Goal: Task Accomplishment & Management: Manage account settings

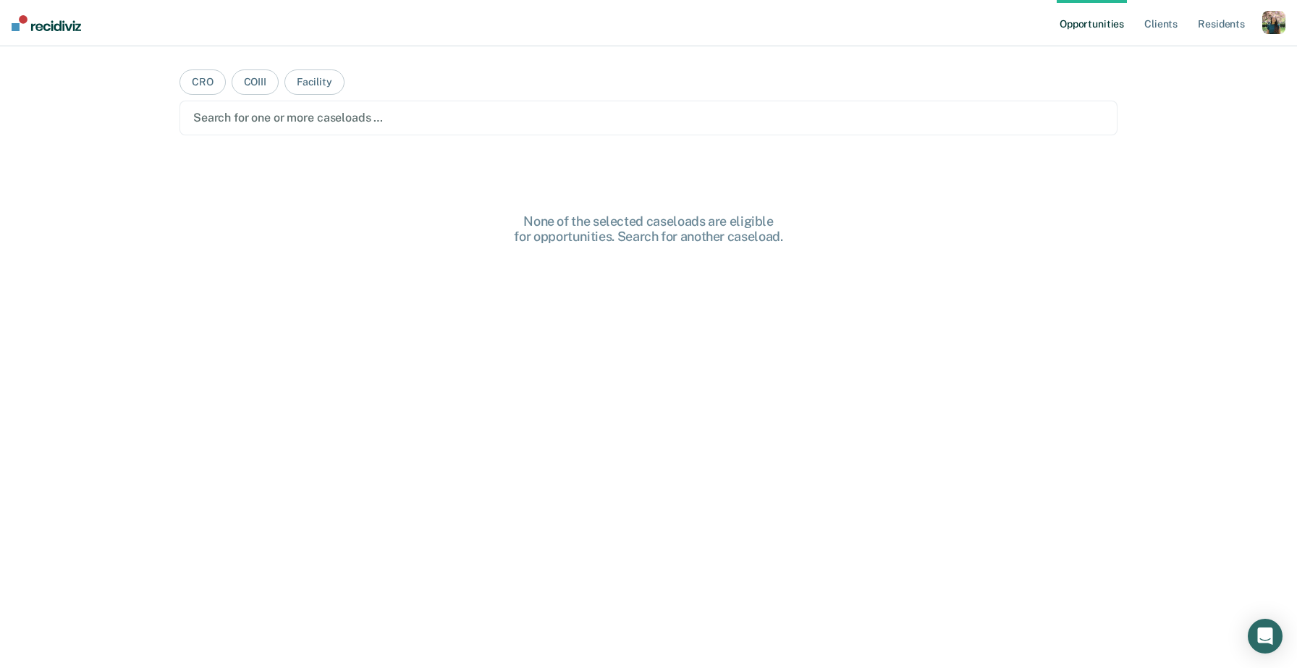
click at [1281, 25] on div "button" at bounding box center [1273, 22] width 23 height 23
click at [1175, 55] on link "Profile" at bounding box center [1215, 59] width 117 height 12
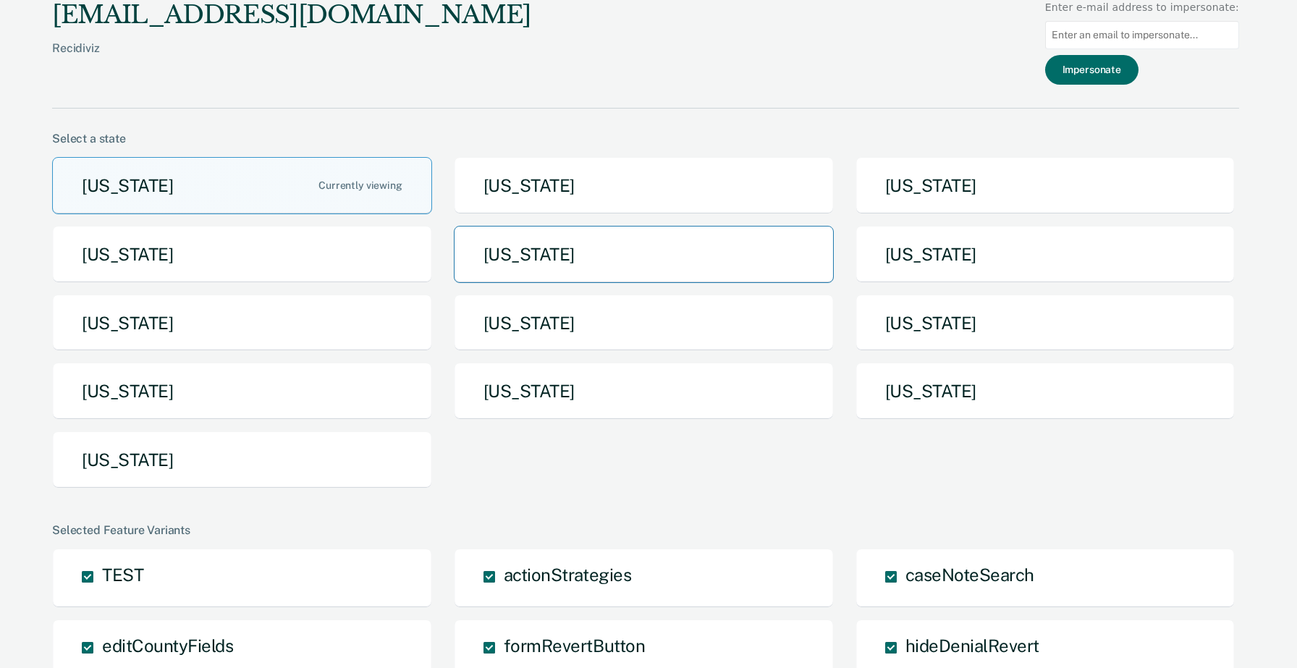
click at [517, 266] on button "[US_STATE]" at bounding box center [644, 254] width 380 height 57
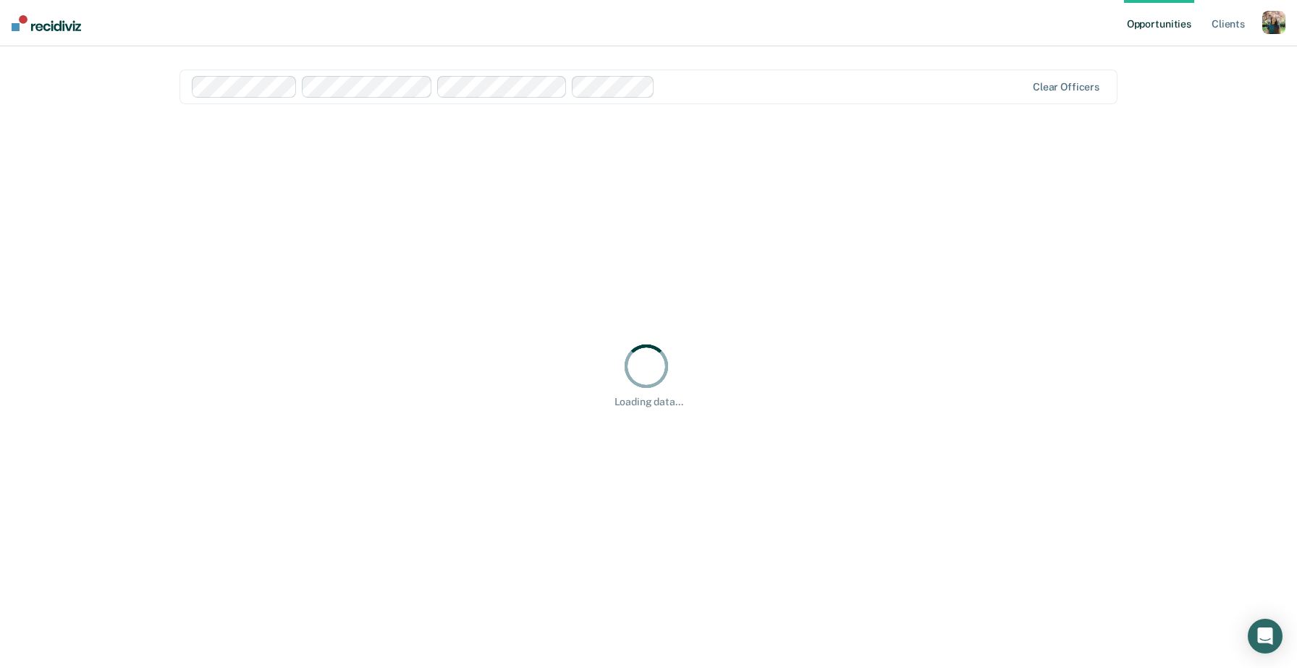
click at [1273, 25] on div "button" at bounding box center [1273, 22] width 23 height 23
click at [1182, 75] on link "How it works" at bounding box center [1215, 77] width 117 height 12
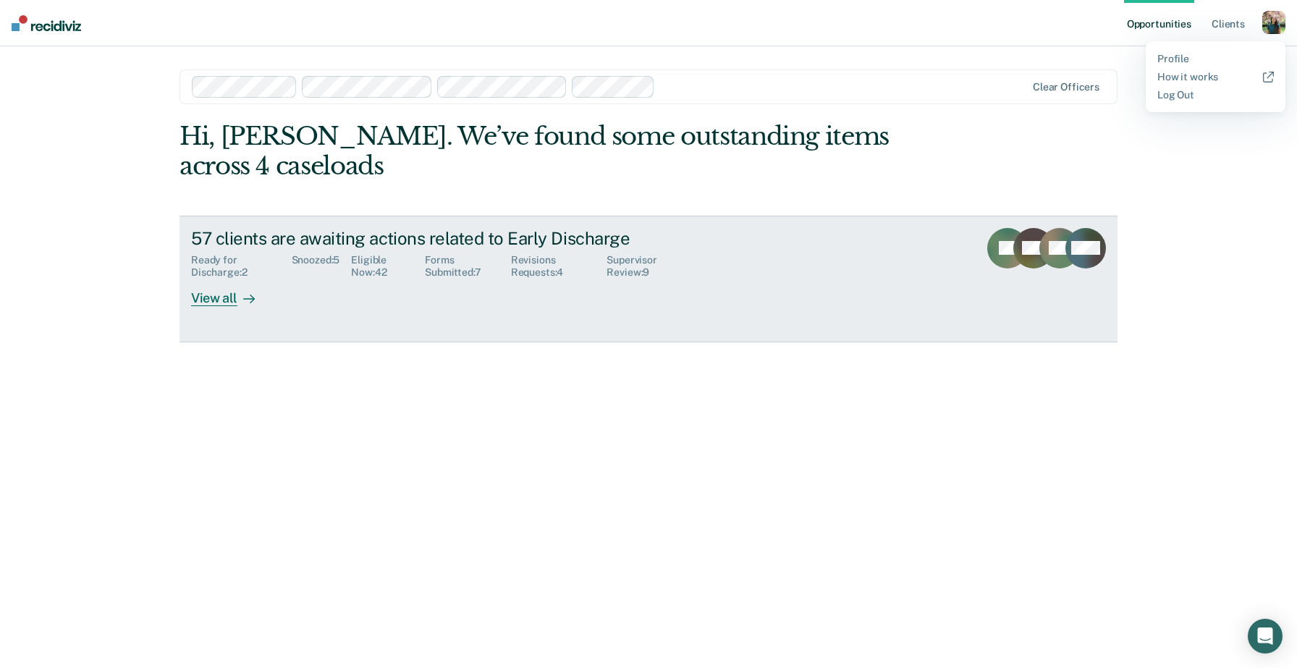
click at [821, 216] on link "57 clients are awaiting actions related to Early Discharge Ready for Discharge …" at bounding box center [648, 279] width 938 height 127
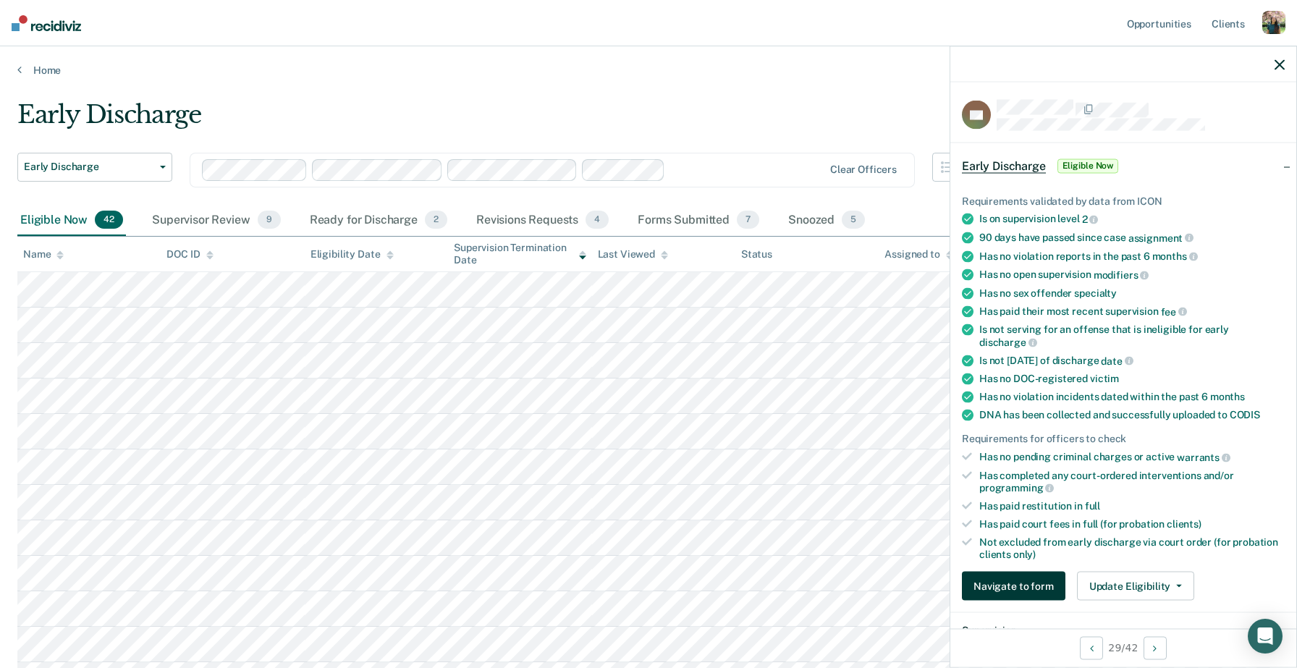
click at [998, 572] on button "Navigate to form" at bounding box center [1013, 586] width 103 height 29
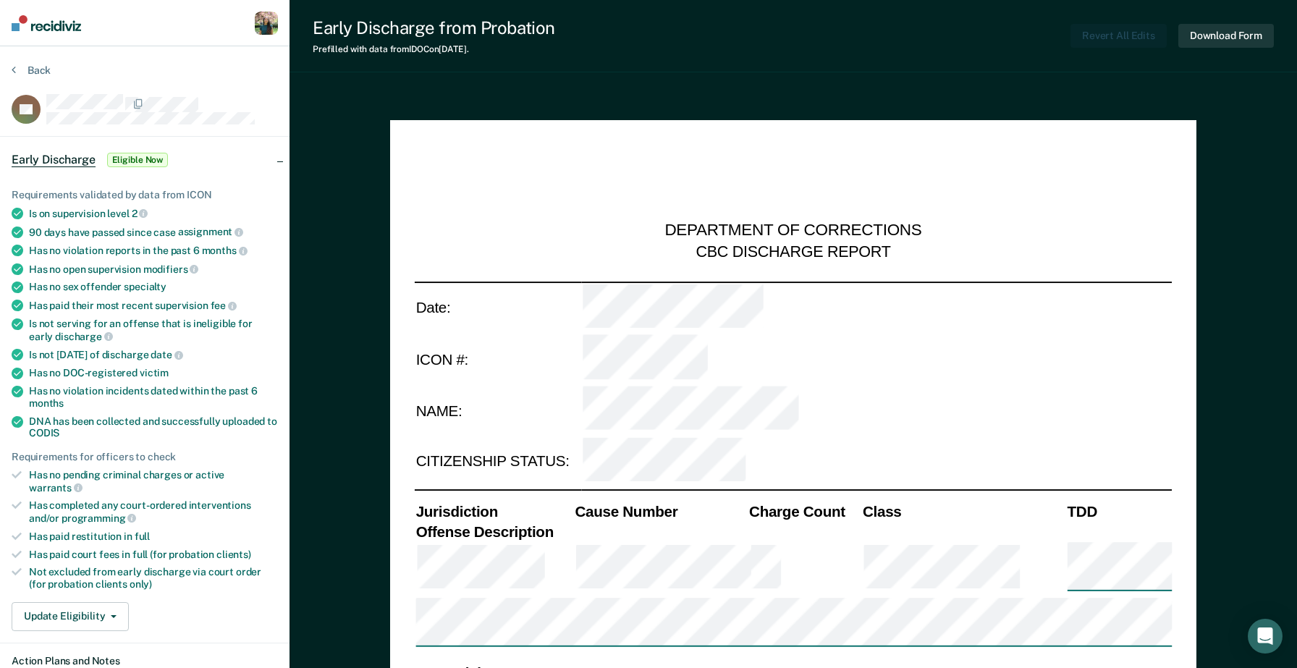
type textarea "x"
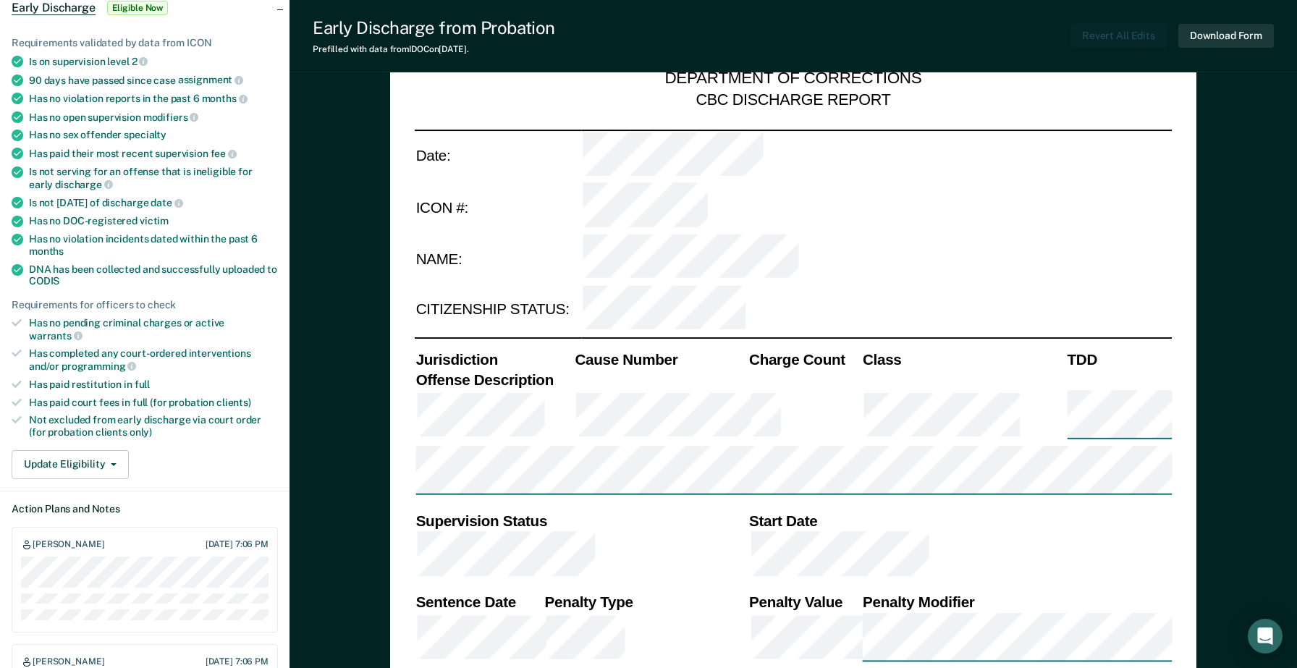
scroll to position [454, 0]
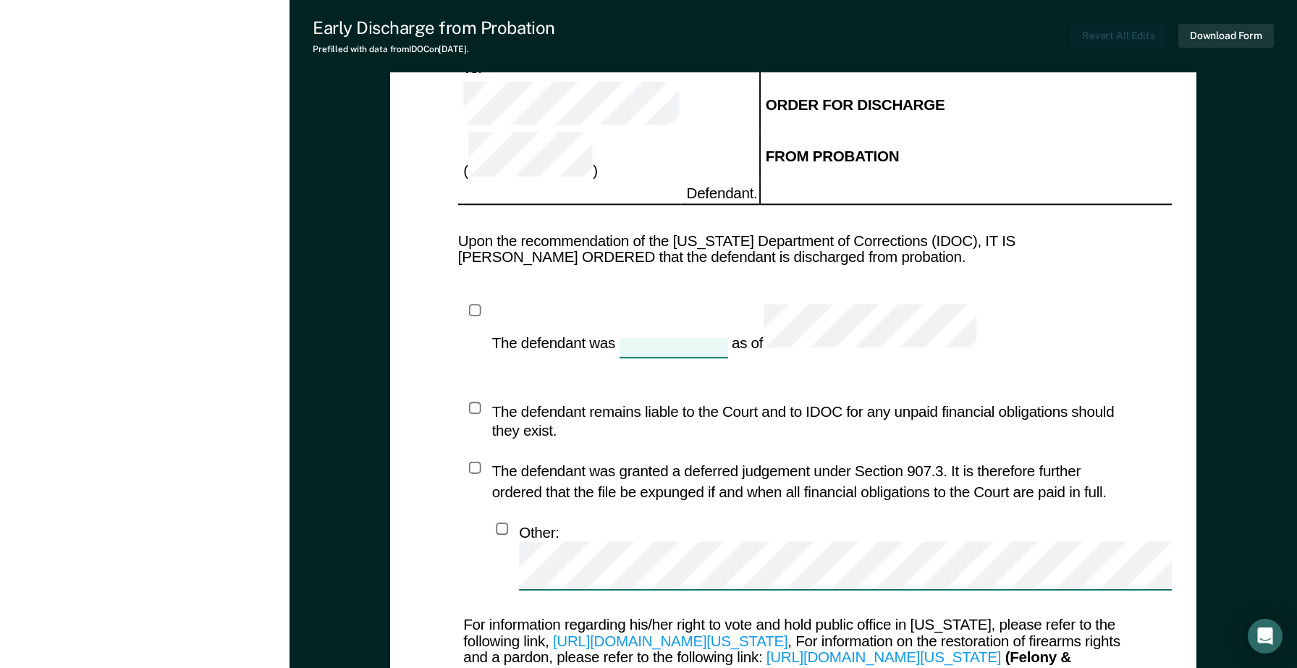
scroll to position [1673, 0]
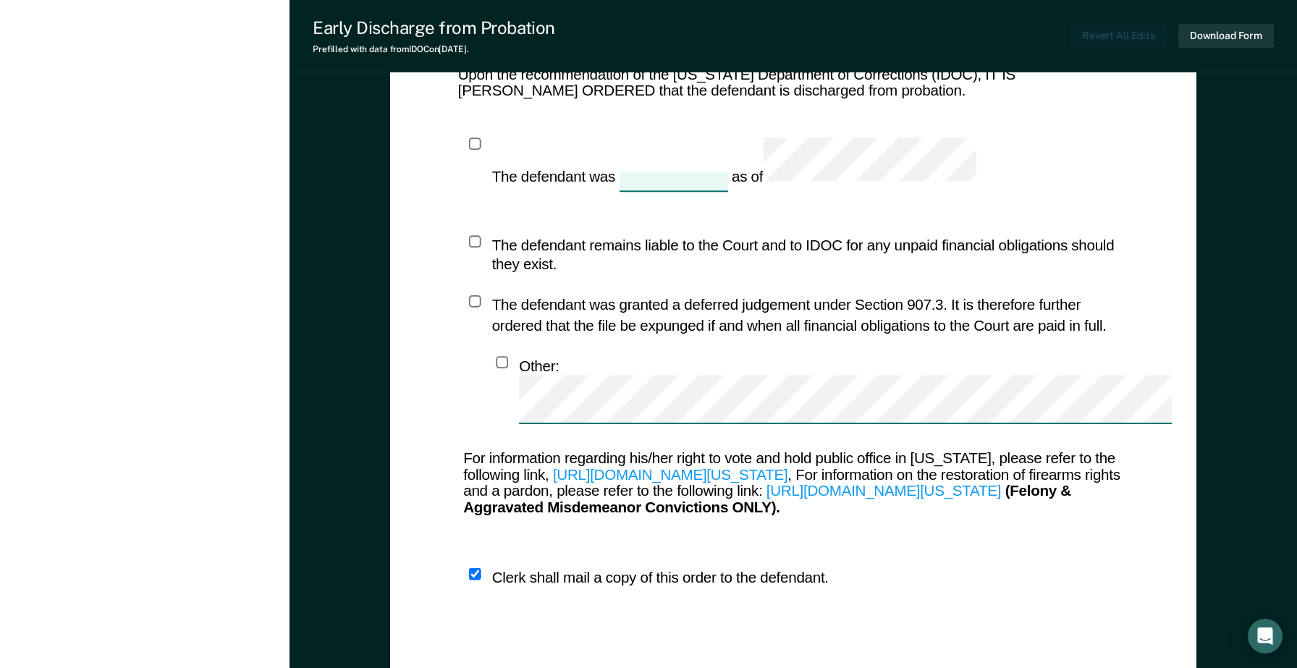
click at [687, 567] on div "Clerk shall mail a copy of this order to the defendant." at bounding box center [660, 577] width 336 height 20
click at [475, 567] on input "checkbox" at bounding box center [475, 573] width 12 height 12
checkbox input "true"
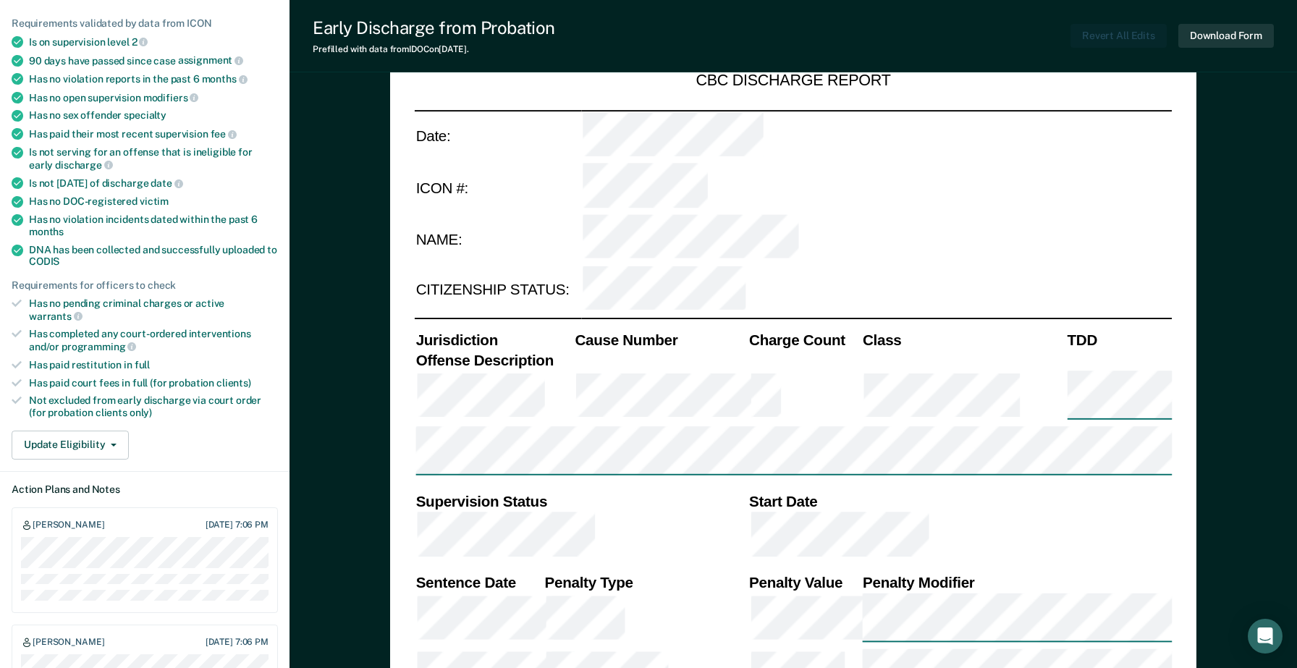
scroll to position [0, 0]
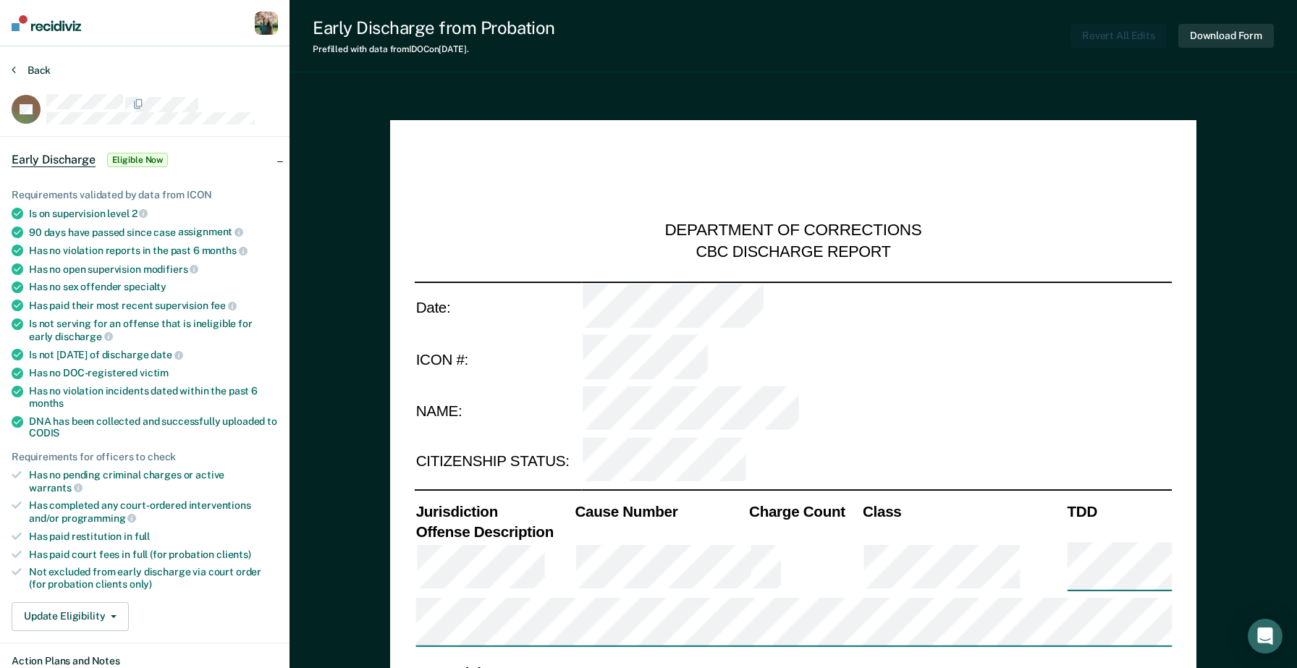
click at [46, 69] on button "Back" at bounding box center [31, 70] width 39 height 13
type textarea "x"
click at [27, 72] on button "Back" at bounding box center [31, 70] width 39 height 13
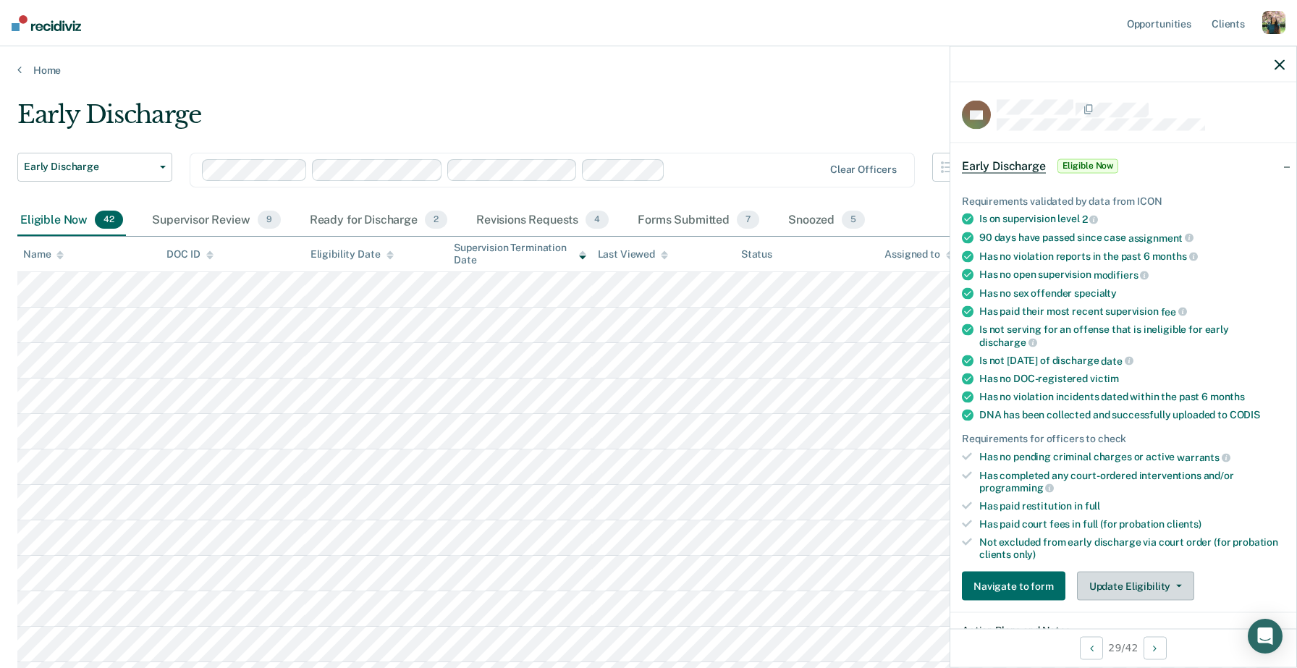
click at [1137, 572] on button "Update Eligibility" at bounding box center [1135, 586] width 117 height 29
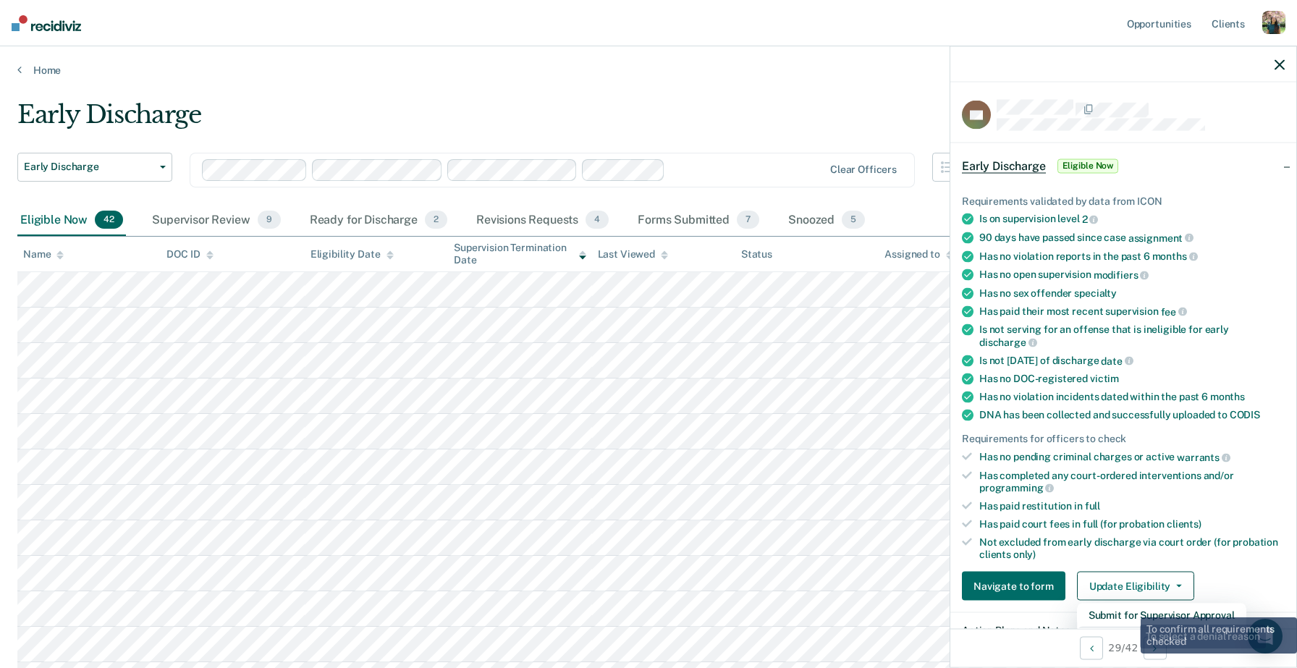
scroll to position [4, 0]
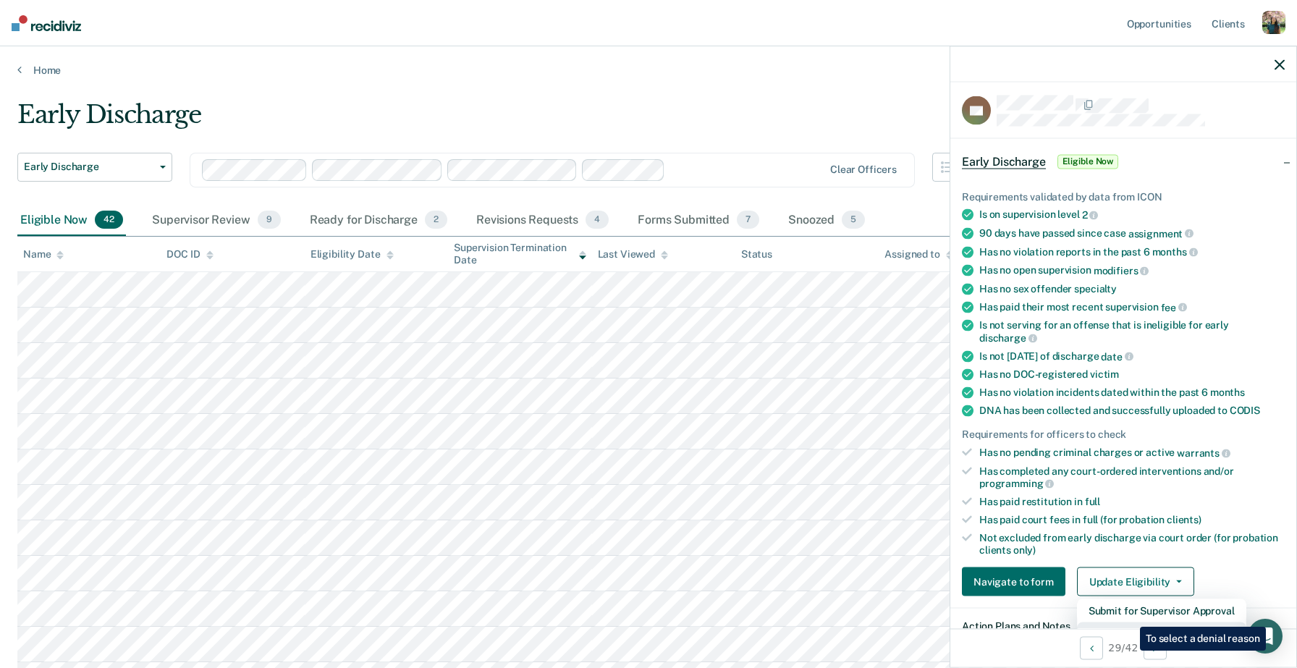
click at [1129, 622] on button "Mark as Ineligible" at bounding box center [1161, 633] width 169 height 23
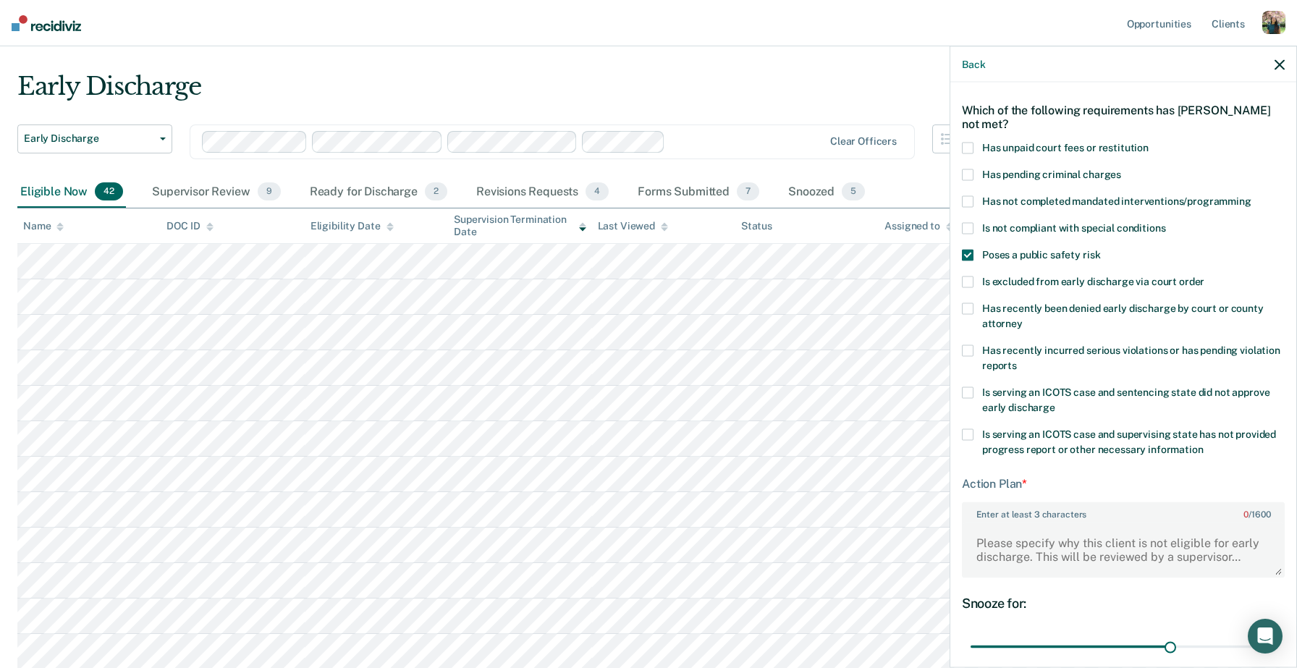
scroll to position [51, 0]
